Goal: Task Accomplishment & Management: Use online tool/utility

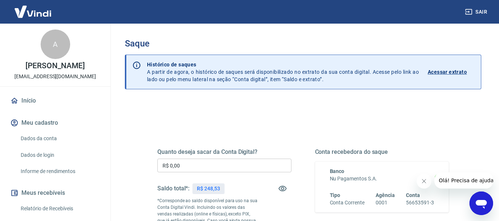
click at [219, 166] on input "R$ 0,00" at bounding box center [224, 166] width 134 height 14
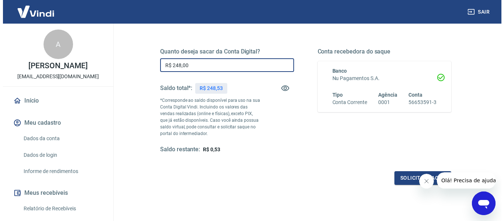
scroll to position [111, 0]
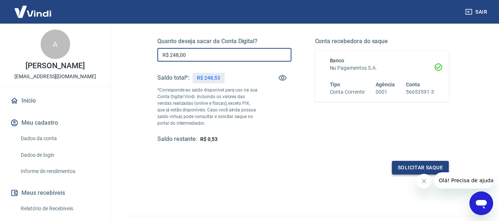
type input "R$ 248,00"
click at [427, 166] on button "Solicitar saque" at bounding box center [420, 168] width 57 height 14
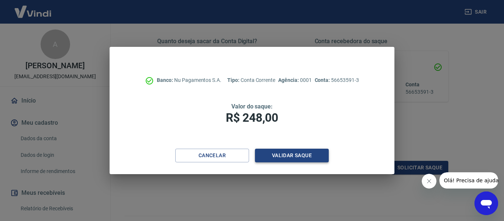
click at [277, 160] on button "Validar saque" at bounding box center [292, 156] width 74 height 14
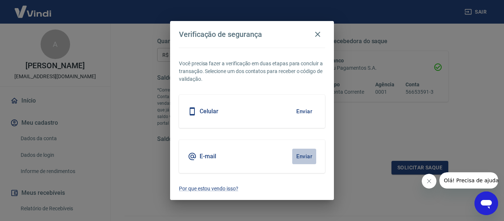
click at [303, 158] on button "Enviar" at bounding box center [304, 156] width 24 height 15
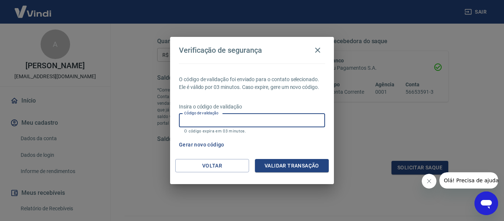
click at [250, 120] on input "Código de validação" at bounding box center [252, 121] width 146 height 14
paste input "219763"
type input "219763"
click at [296, 160] on button "Validar transação" at bounding box center [292, 166] width 74 height 14
